Goal: Information Seeking & Learning: Learn about a topic

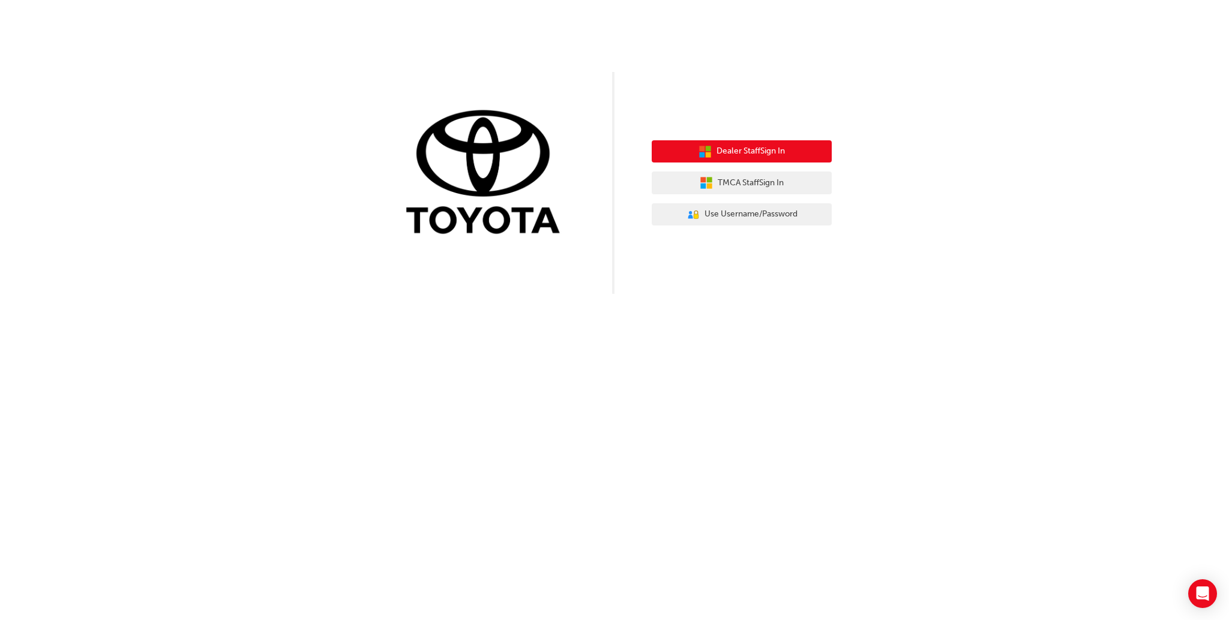
click at [768, 154] on span "Dealer Staff Sign In" at bounding box center [750, 152] width 68 height 14
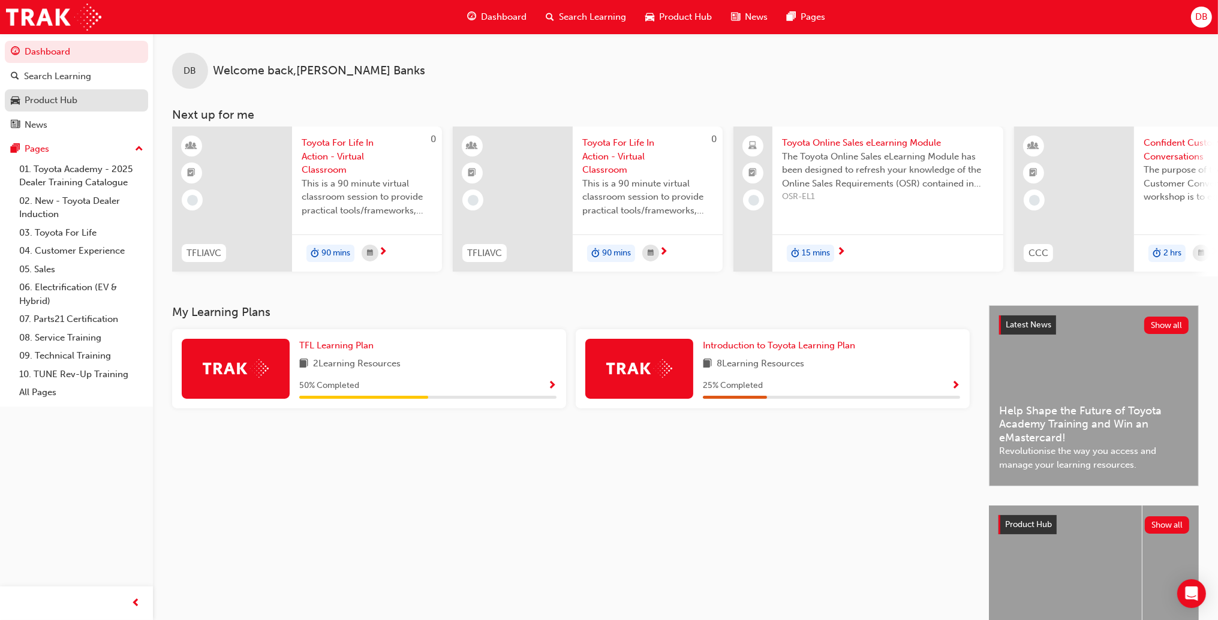
click at [60, 101] on div "Product Hub" at bounding box center [51, 101] width 53 height 14
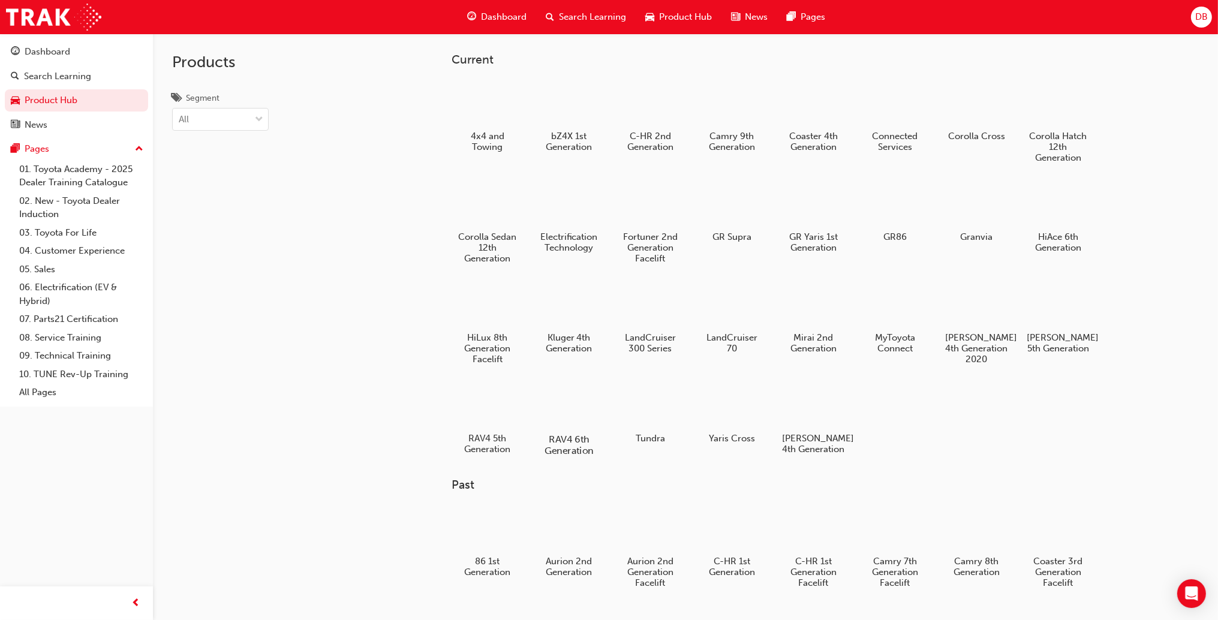
click at [559, 438] on h5 "RAV4 6th Generation" at bounding box center [569, 445] width 67 height 23
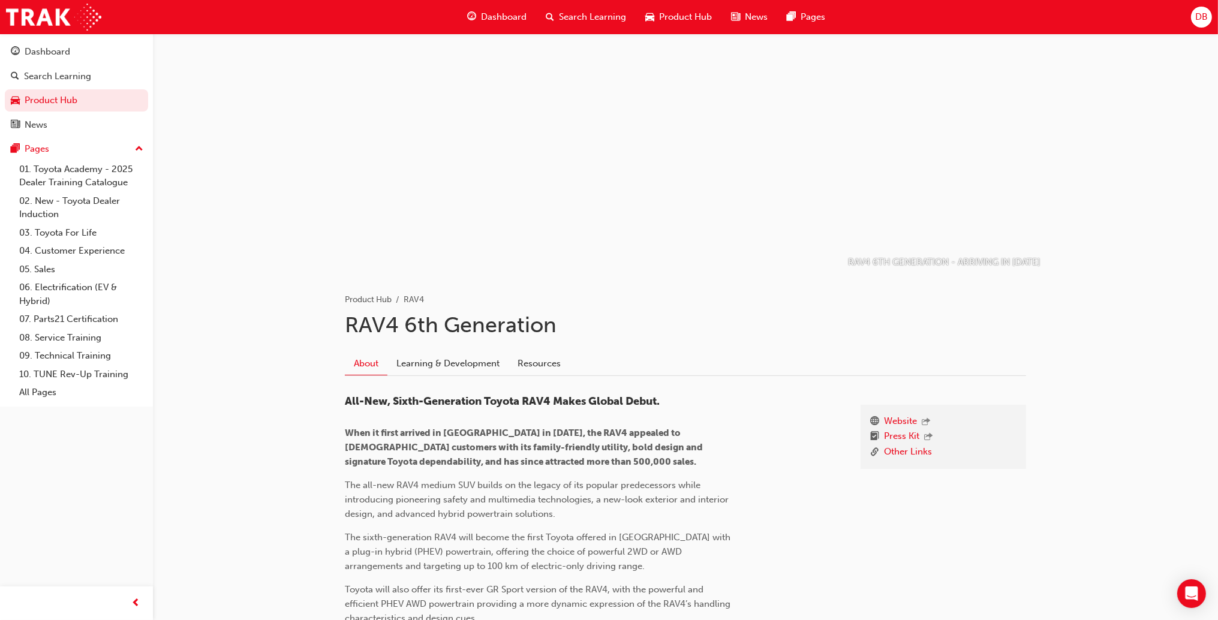
scroll to position [60, 0]
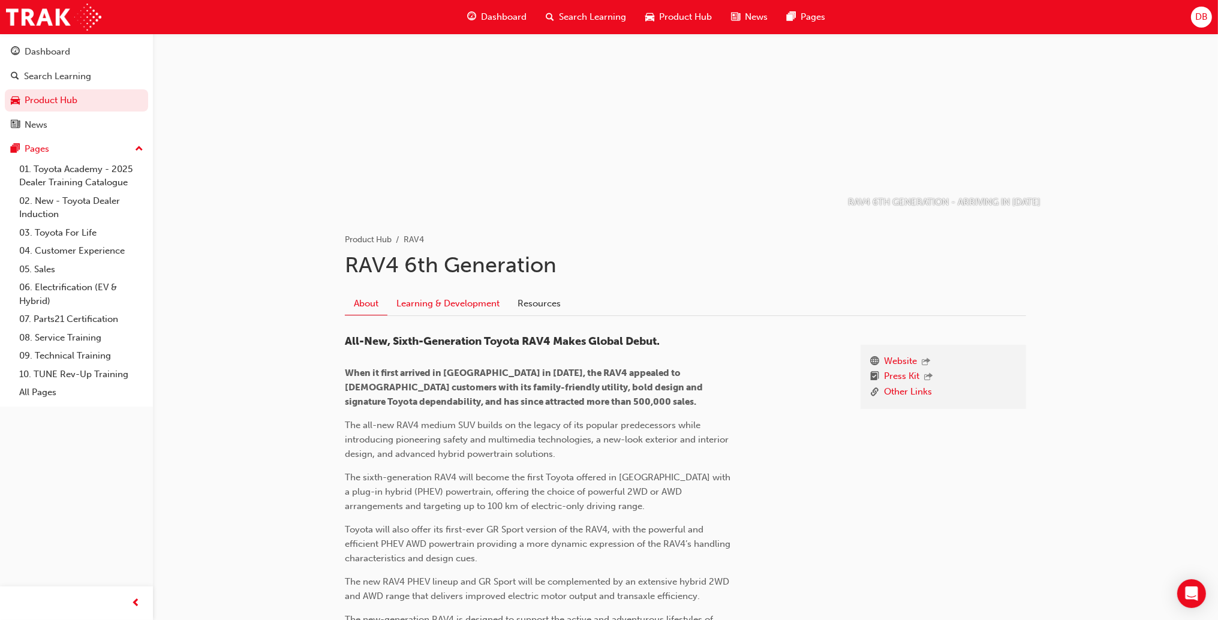
click at [490, 303] on link "Learning & Development" at bounding box center [448, 303] width 121 height 23
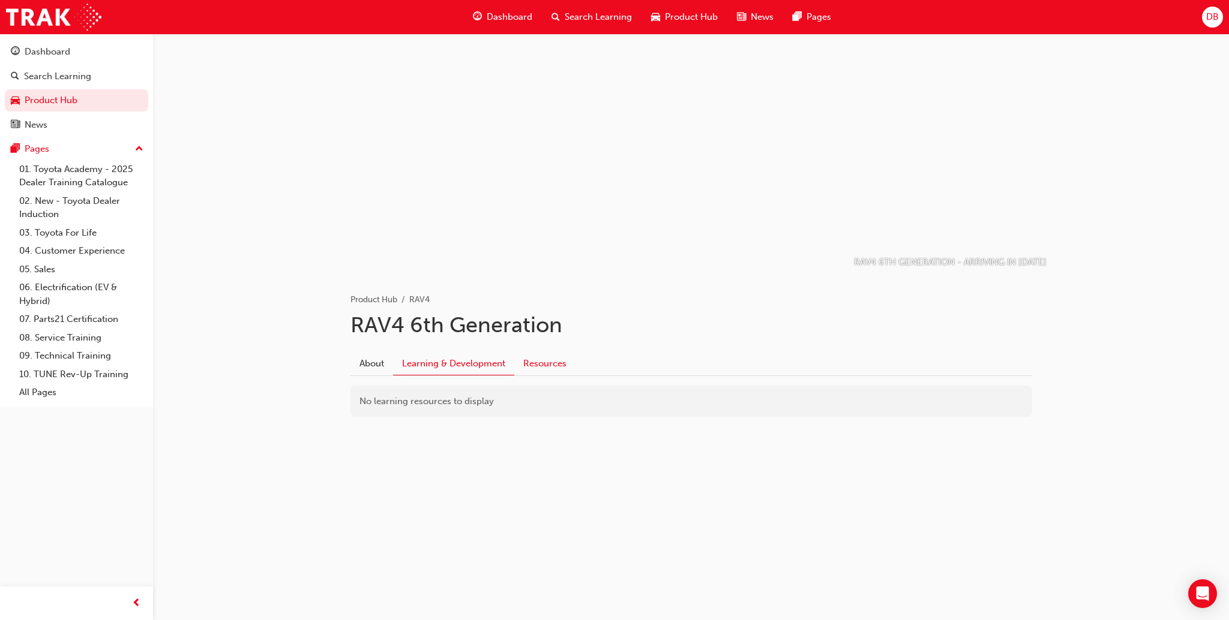
click at [548, 363] on link "Resources" at bounding box center [544, 363] width 61 height 23
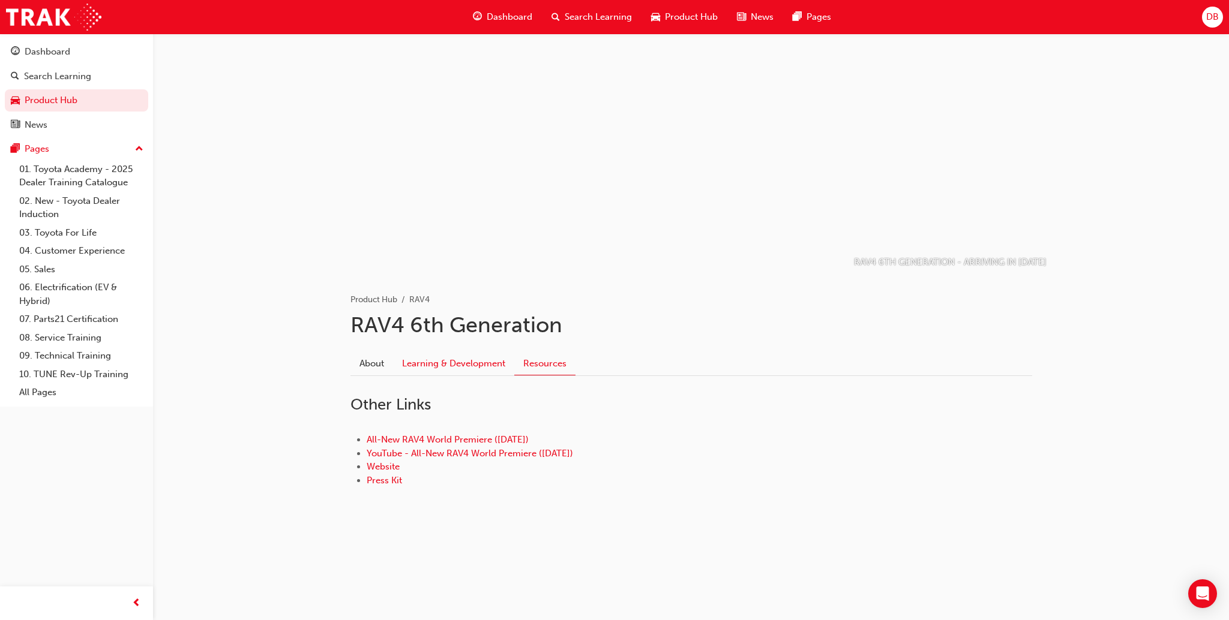
click at [472, 363] on link "Learning & Development" at bounding box center [453, 363] width 121 height 23
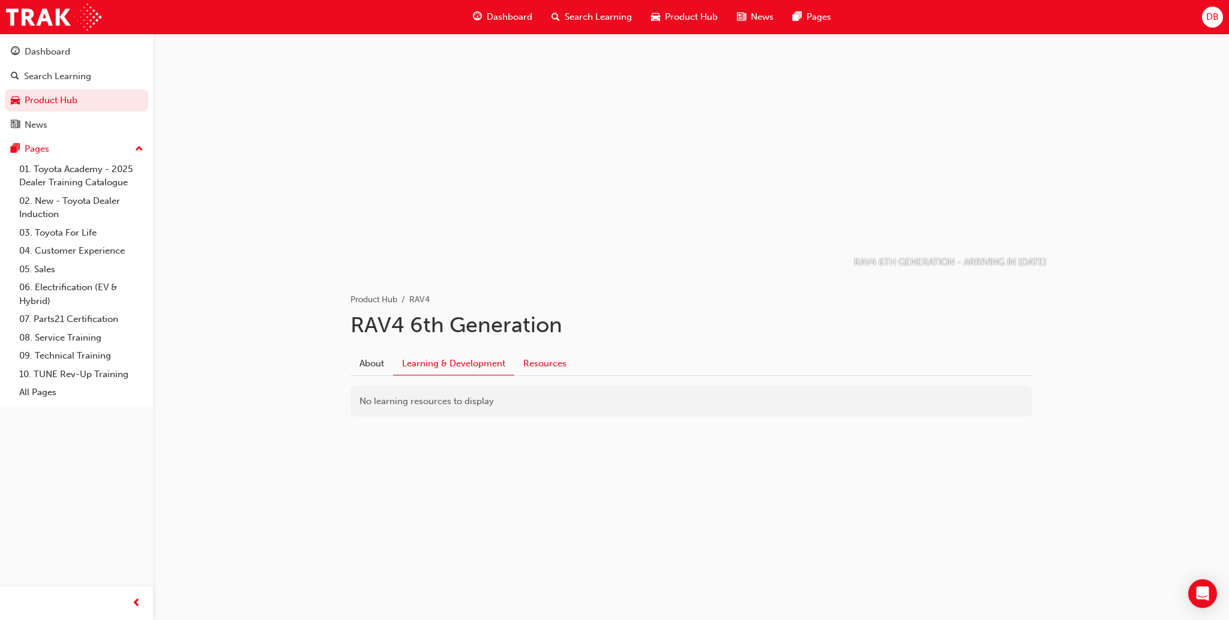
click at [527, 361] on link "Resources" at bounding box center [544, 363] width 61 height 23
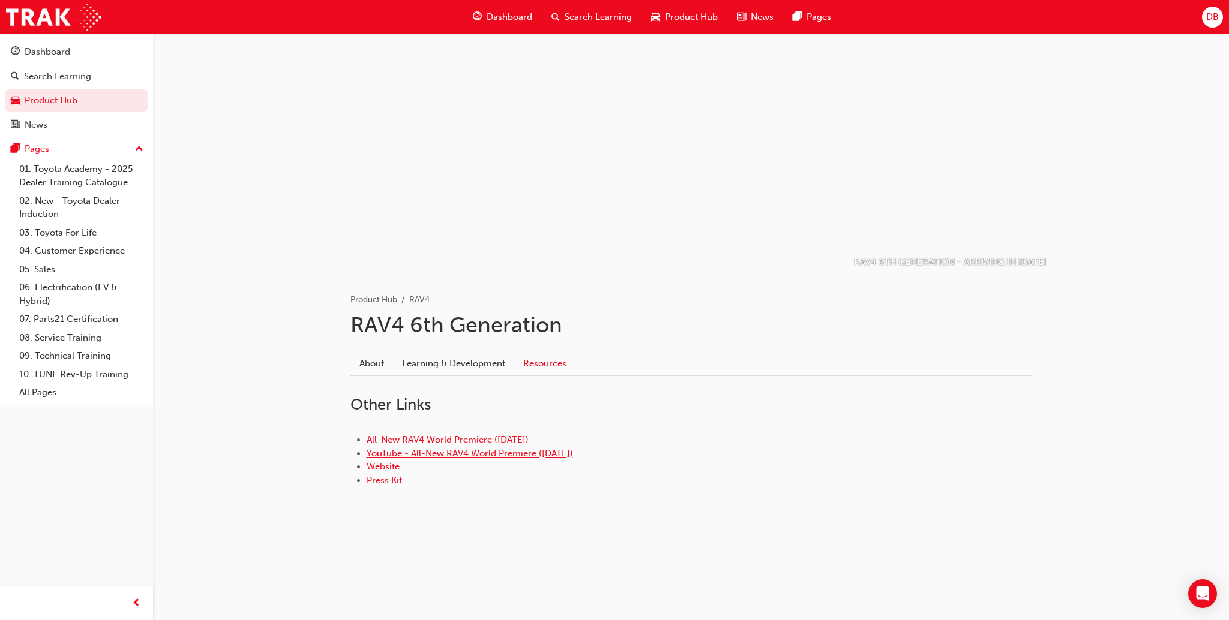
click at [466, 451] on link "YouTube - All-New RAV4 World Premiere ([DATE])" at bounding box center [470, 453] width 206 height 11
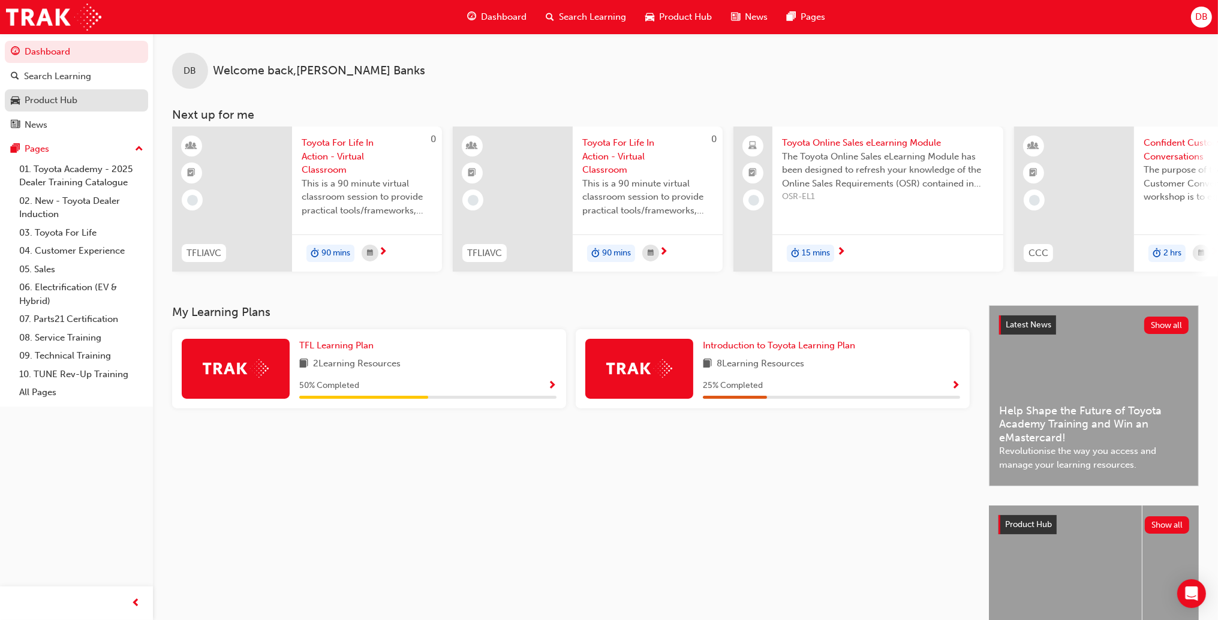
click at [54, 100] on div "Product Hub" at bounding box center [51, 101] width 53 height 14
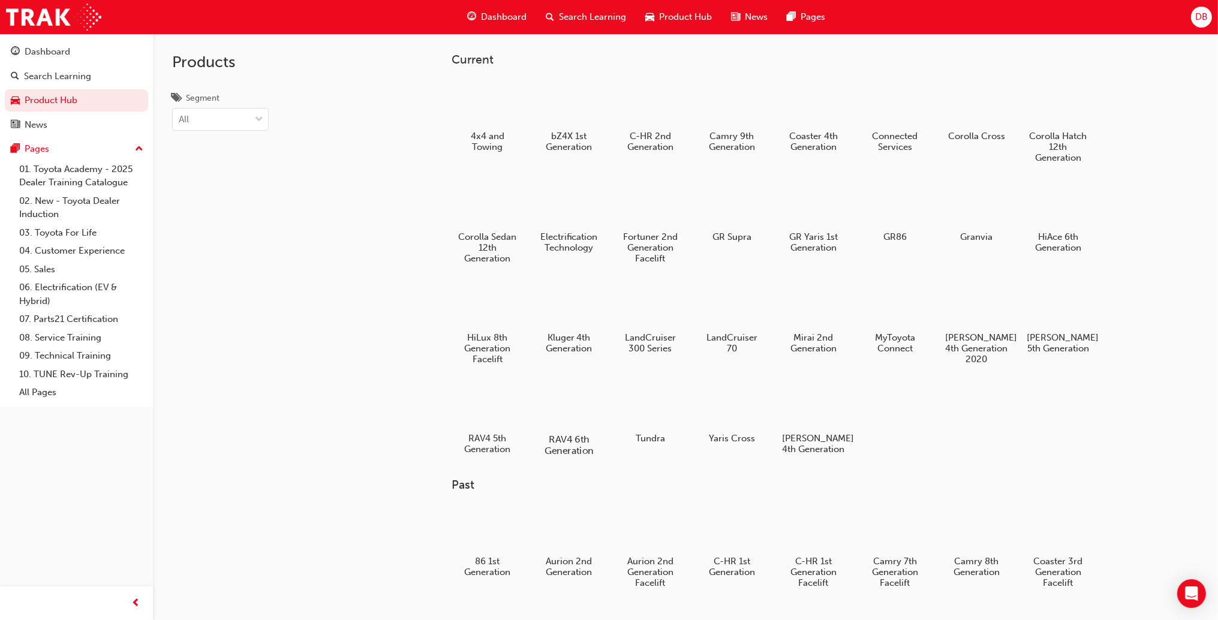
click at [575, 430] on div "RAV4 6th Generation" at bounding box center [569, 418] width 76 height 85
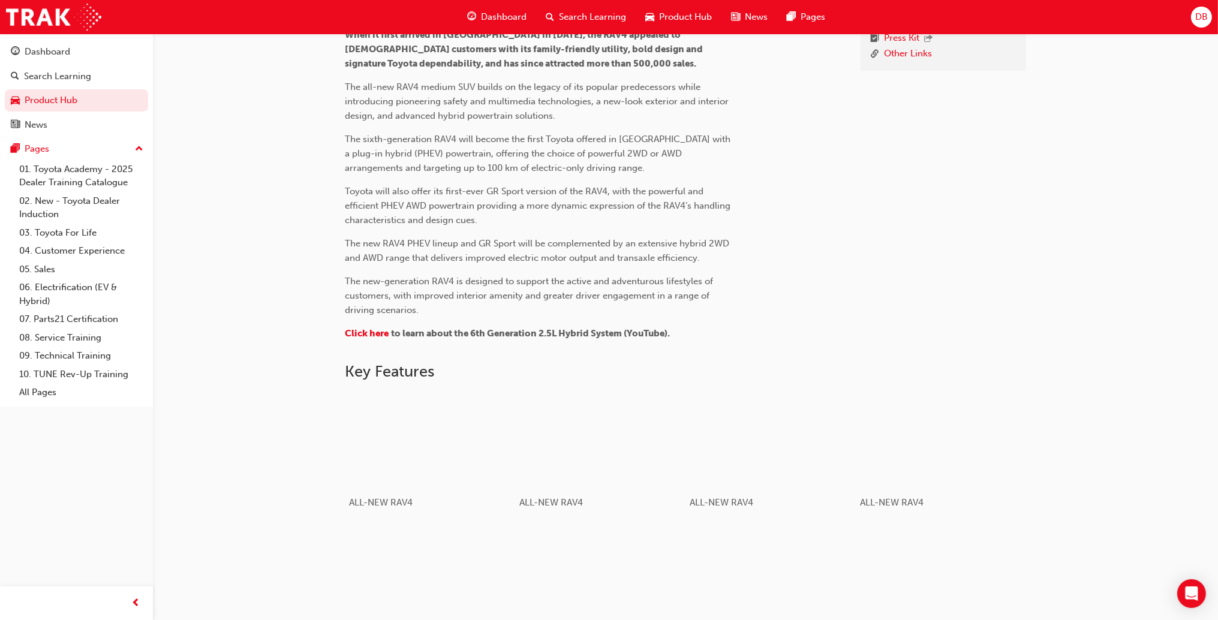
scroll to position [38, 0]
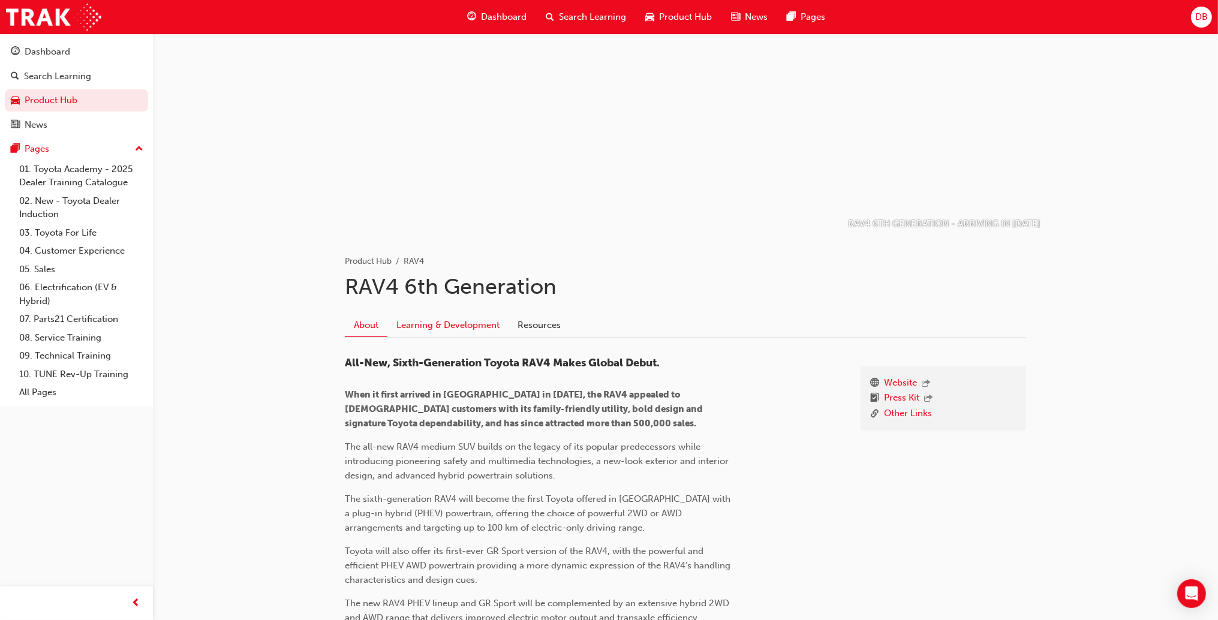
click at [430, 323] on link "Learning & Development" at bounding box center [448, 325] width 121 height 23
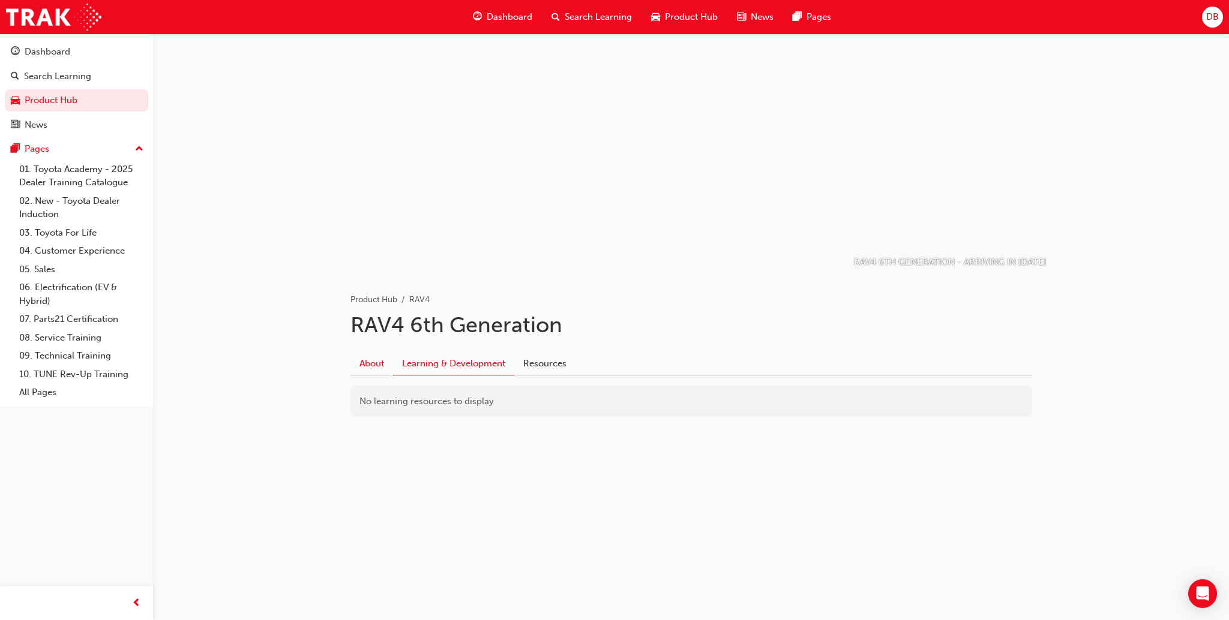
click at [377, 364] on link "About" at bounding box center [371, 363] width 43 height 23
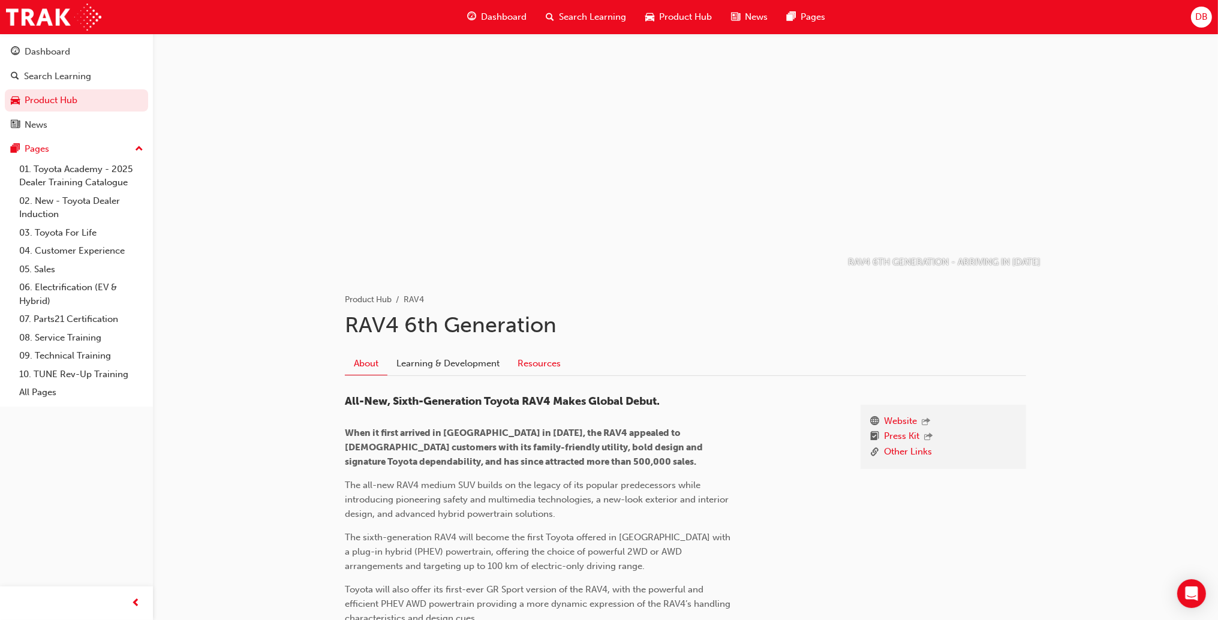
click at [542, 367] on link "Resources" at bounding box center [539, 363] width 61 height 23
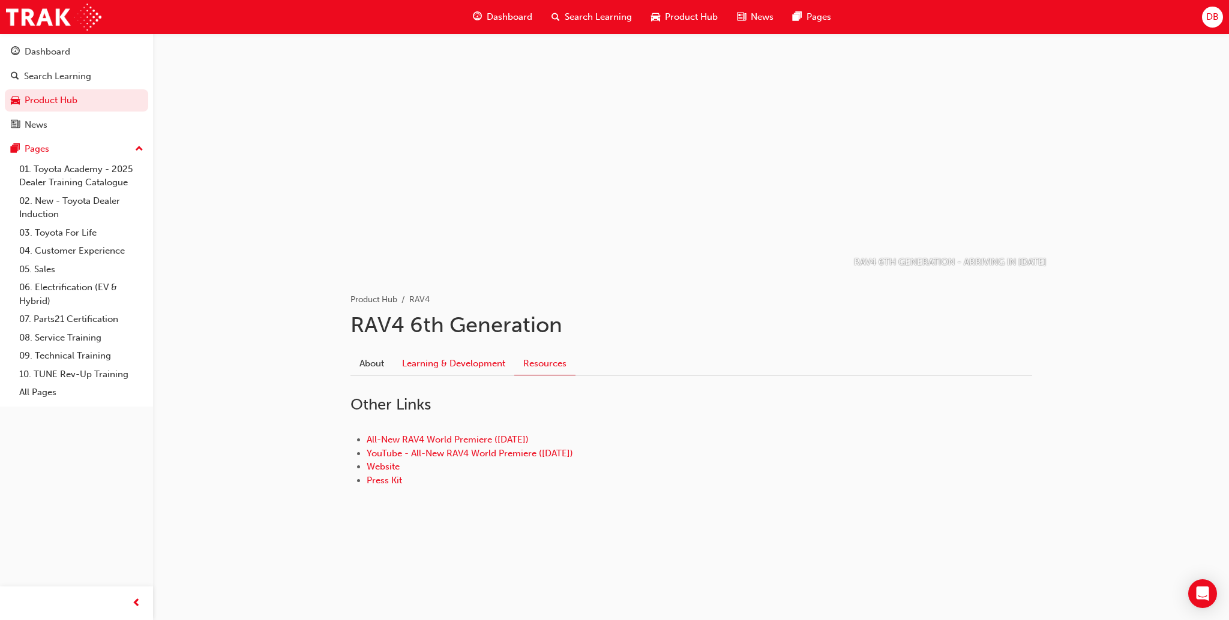
click at [490, 367] on link "Learning & Development" at bounding box center [453, 363] width 121 height 23
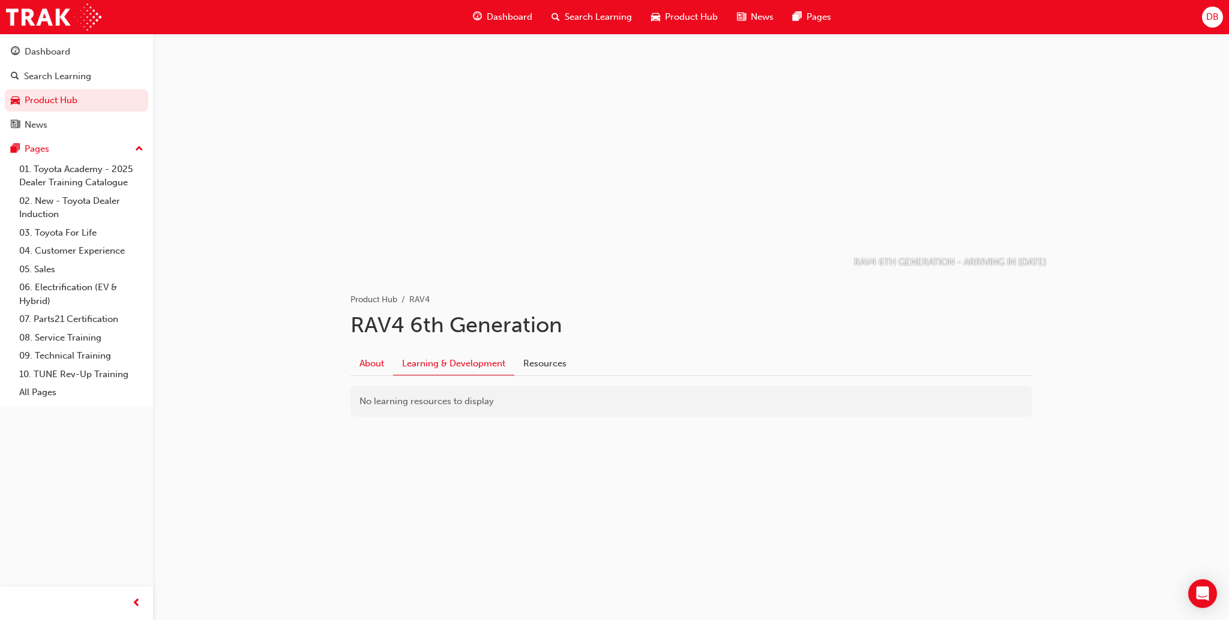
click at [377, 362] on link "About" at bounding box center [371, 363] width 43 height 23
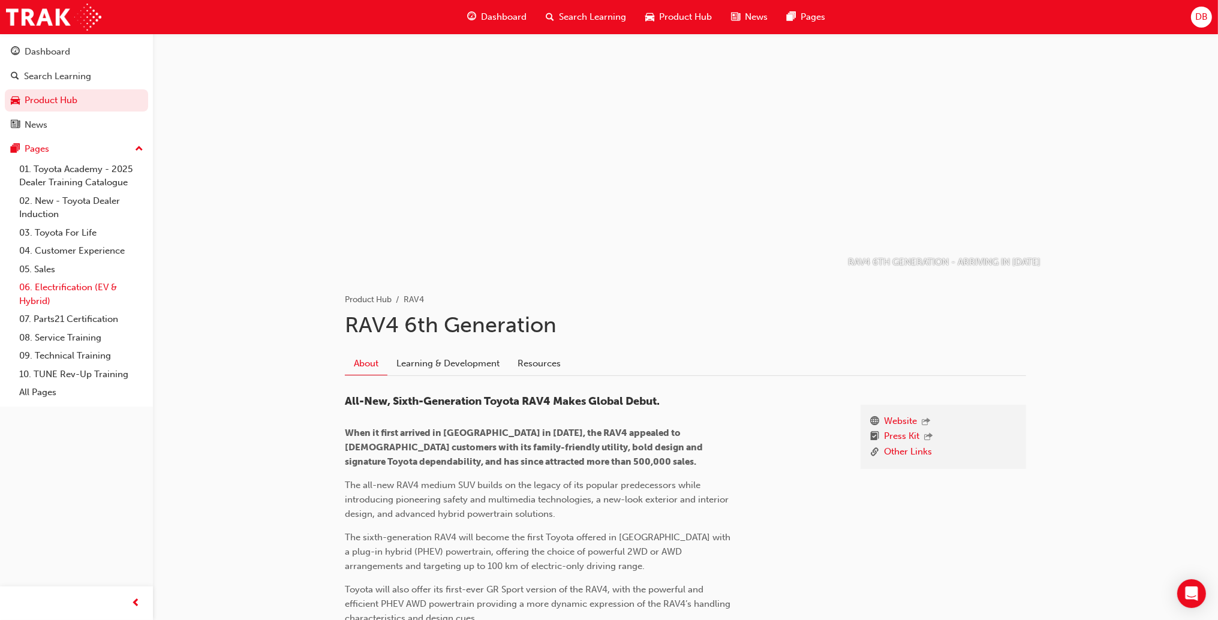
click at [46, 291] on link "06. Electrification (EV & Hybrid)" at bounding box center [81, 294] width 134 height 32
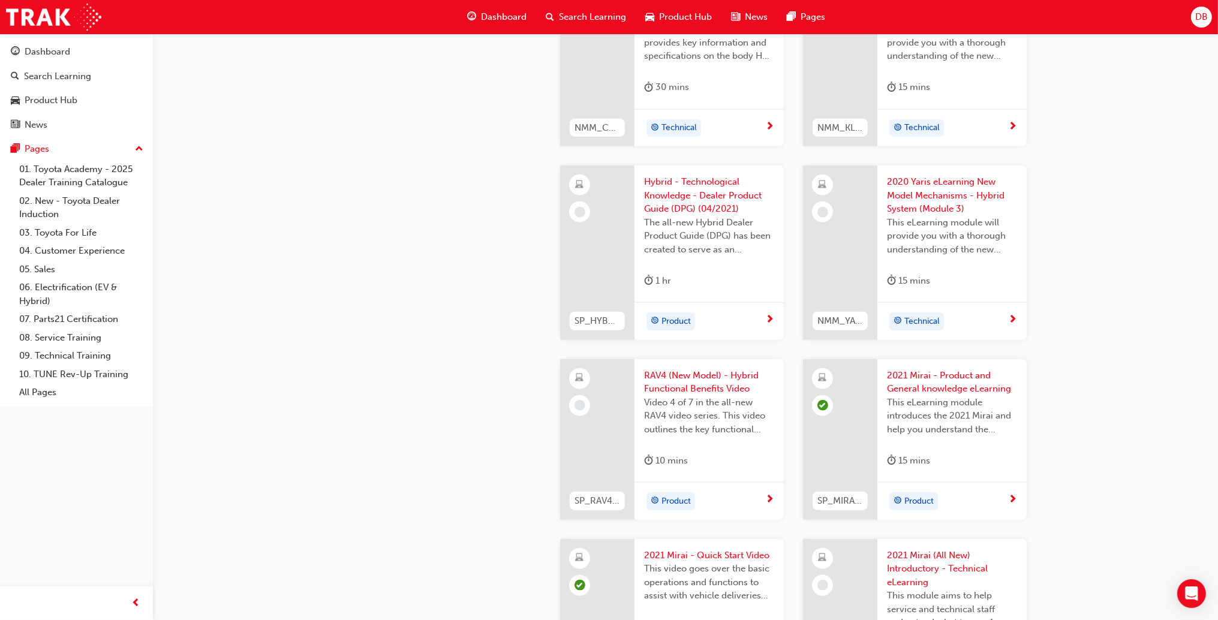
scroll to position [1740, 0]
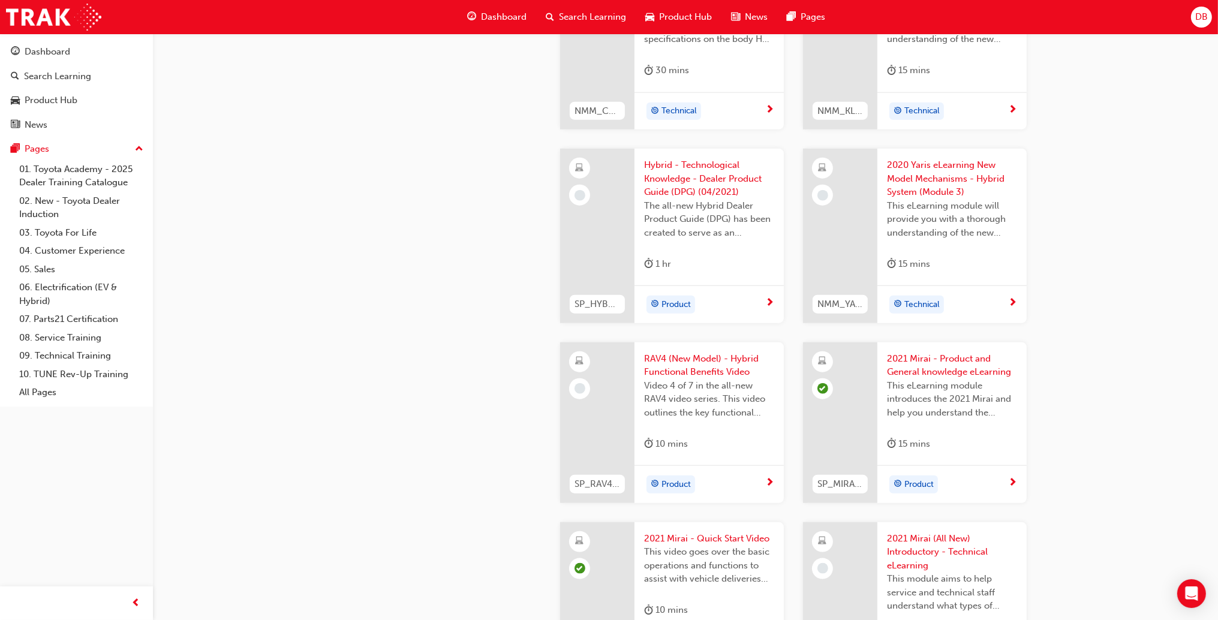
click at [700, 374] on span "RAV4 (New Model) - Hybrid Functional Benefits Video" at bounding box center [709, 365] width 130 height 27
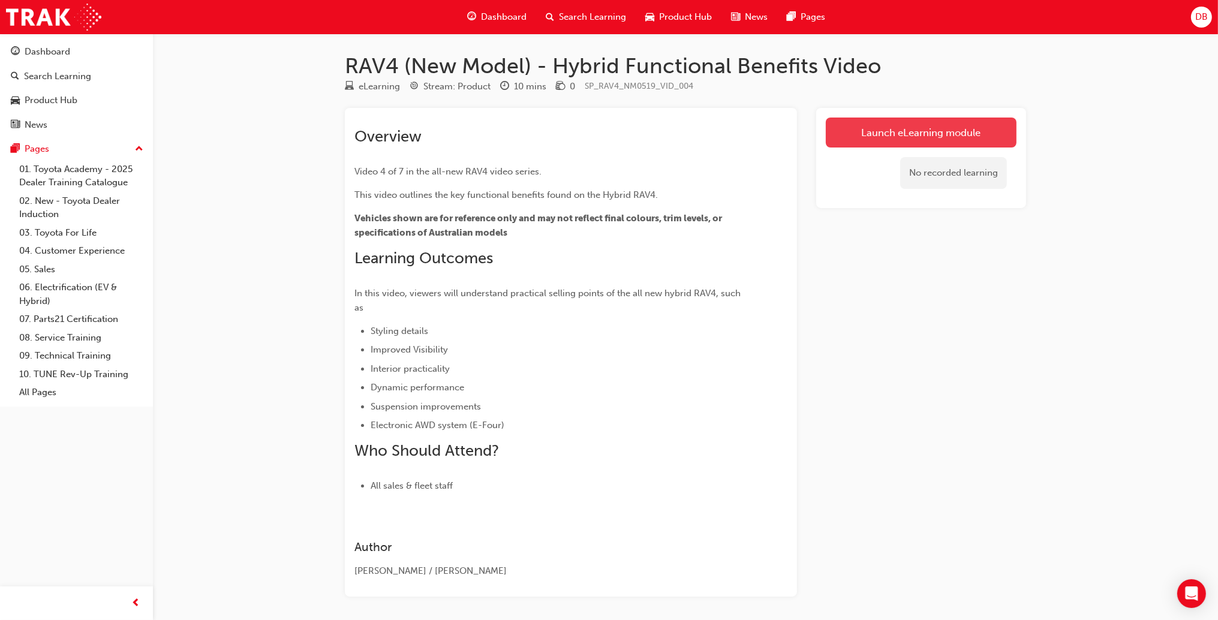
click at [875, 140] on link "Launch eLearning module" at bounding box center [921, 133] width 191 height 30
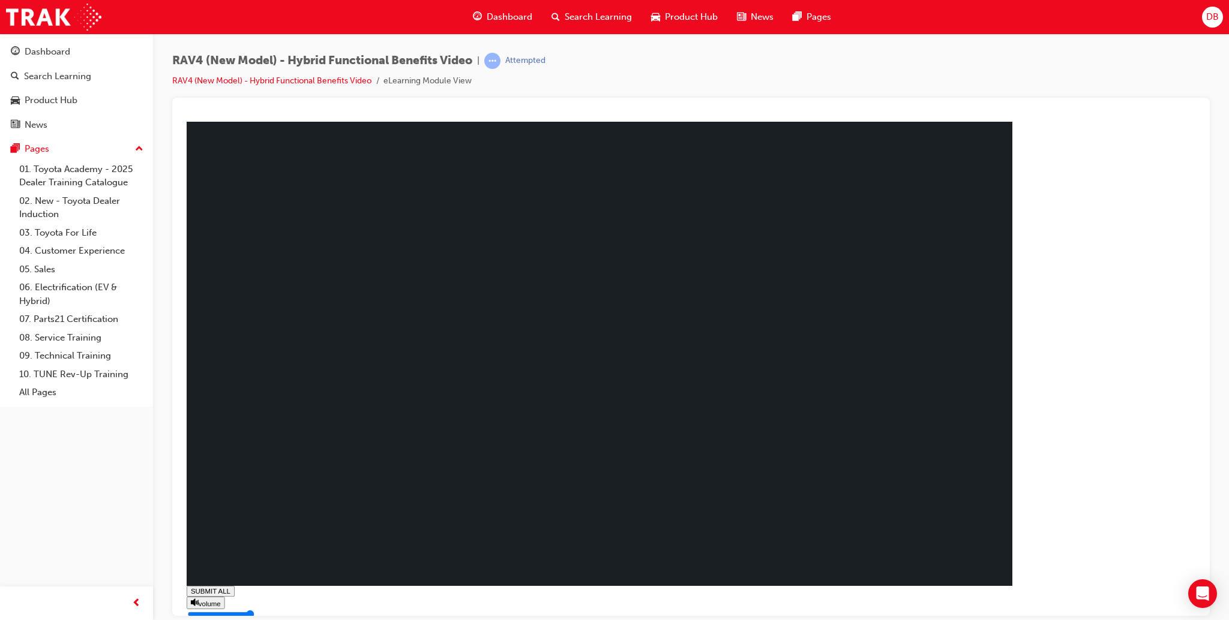
type input "1"
click at [43, 53] on div "Dashboard" at bounding box center [48, 52] width 46 height 14
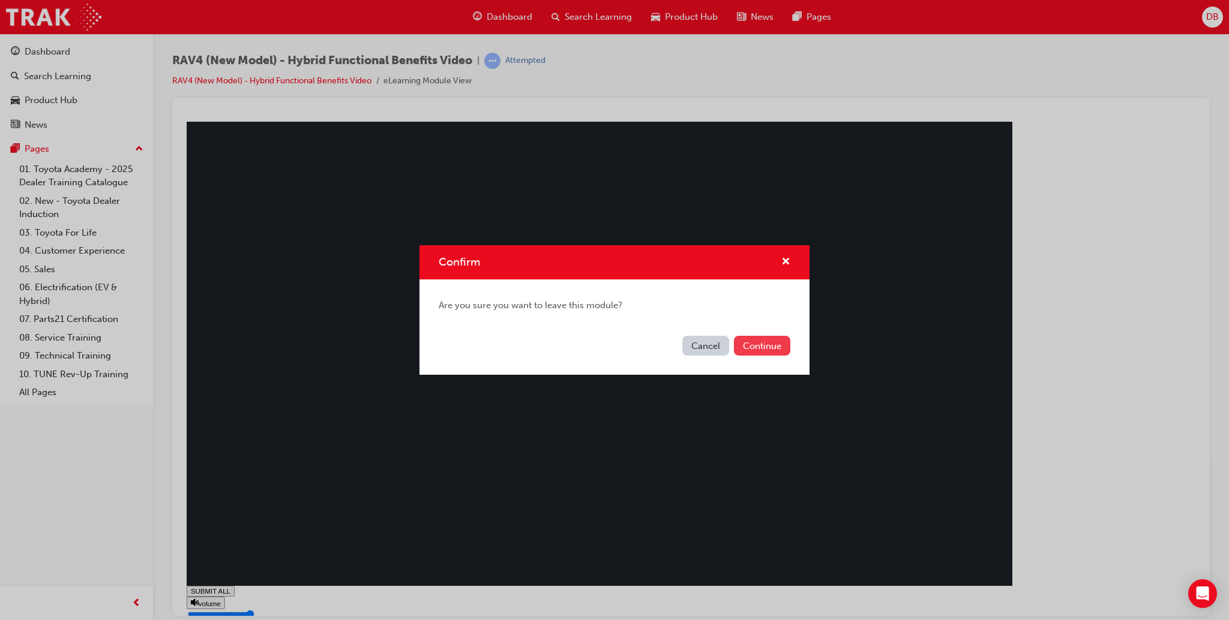
click at [745, 340] on button "Continue" at bounding box center [762, 346] width 56 height 20
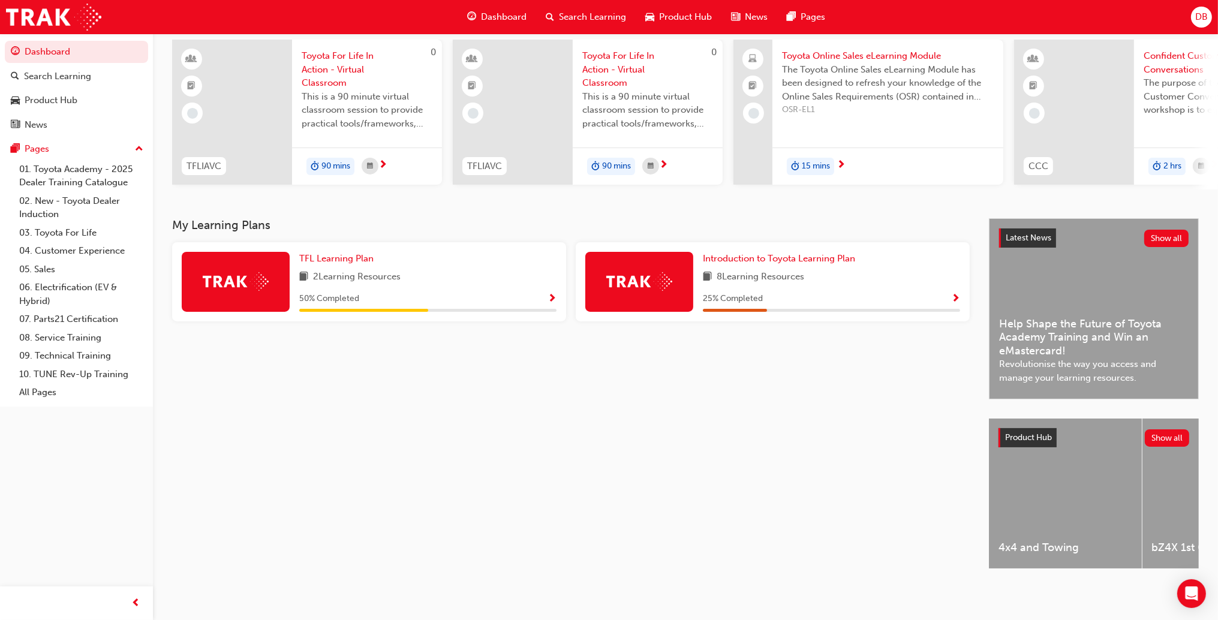
scroll to position [96, 0]
click at [1171, 430] on button "Show all" at bounding box center [1167, 438] width 45 height 17
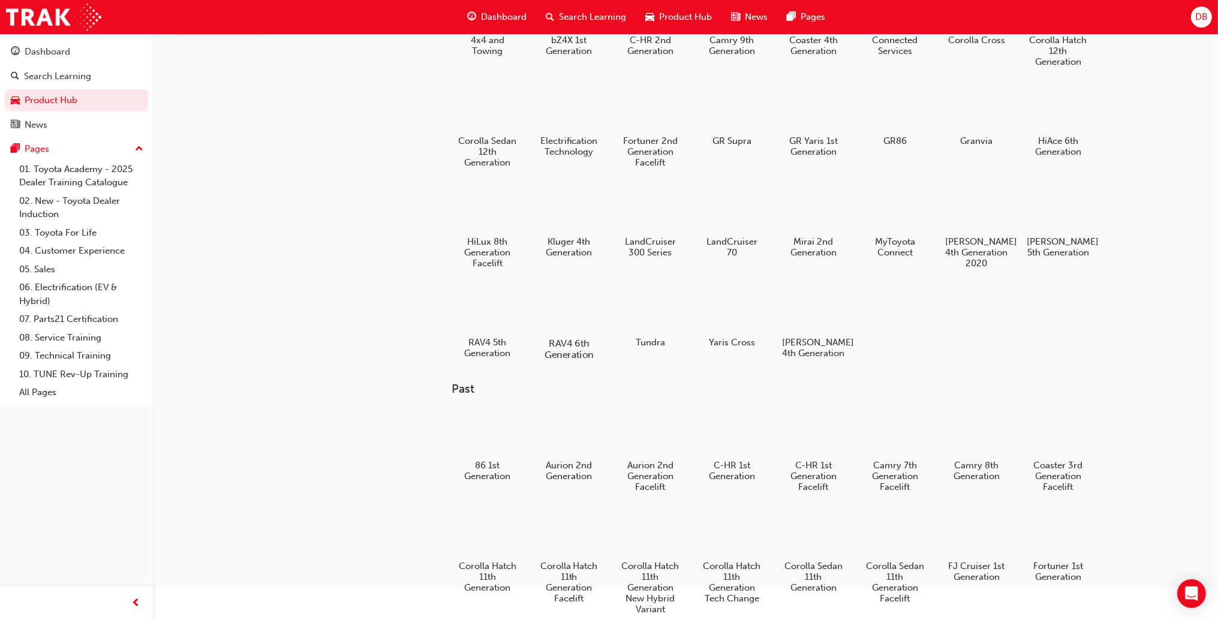
click at [566, 325] on div at bounding box center [569, 309] width 67 height 48
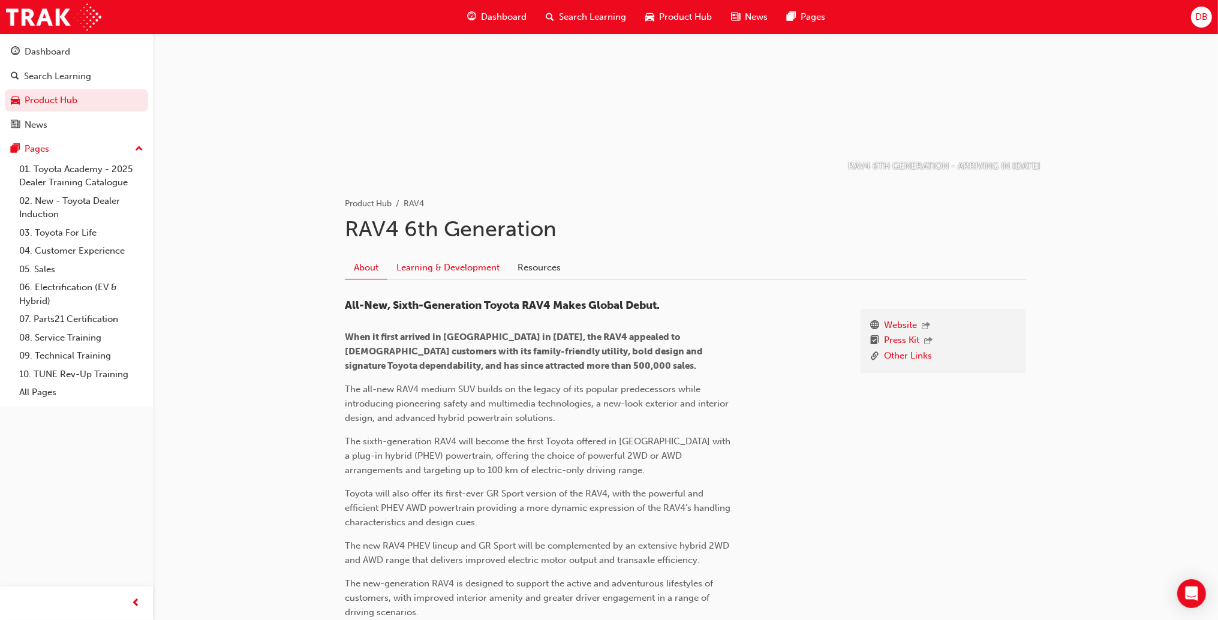
click at [466, 266] on link "Learning & Development" at bounding box center [448, 267] width 121 height 23
